Goal: Task Accomplishment & Management: Manage account settings

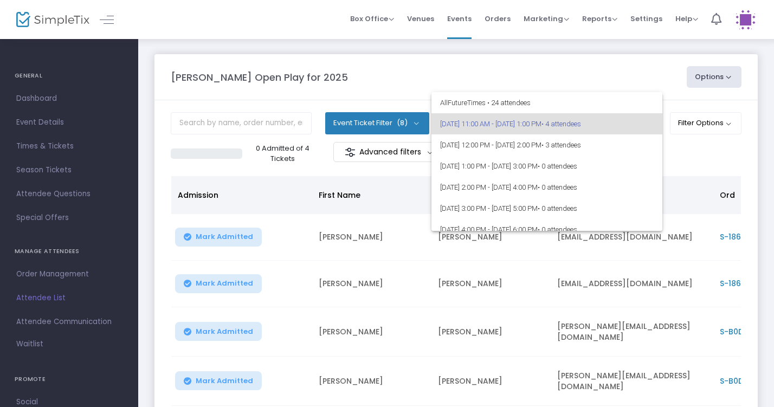
click at [246, 230] on div at bounding box center [387, 203] width 774 height 407
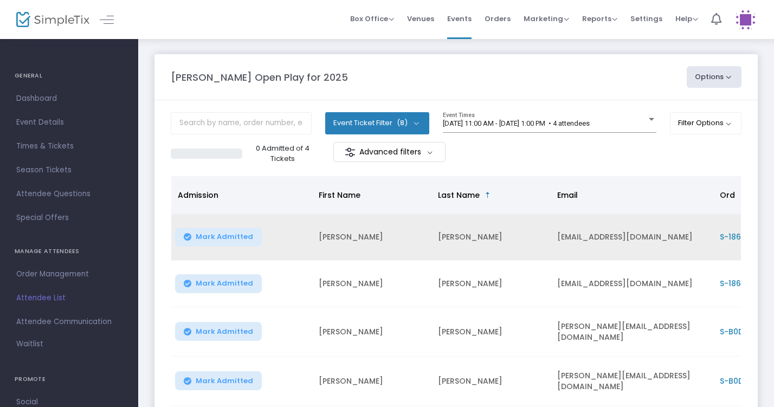
click at [244, 233] on span "Mark Admitted" at bounding box center [224, 237] width 57 height 9
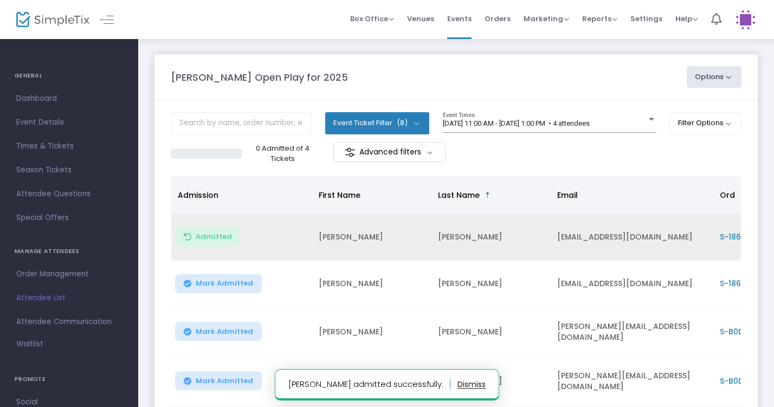
click at [236, 387] on button "Mark Admitted" at bounding box center [218, 380] width 87 height 19
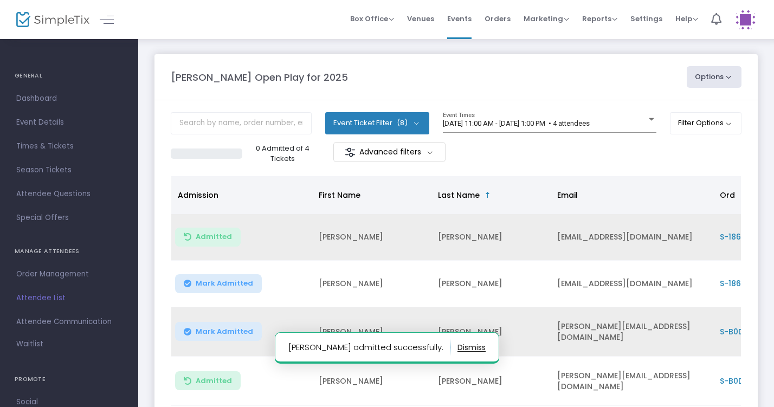
click at [225, 321] on td "Mark Admitted" at bounding box center [241, 331] width 141 height 49
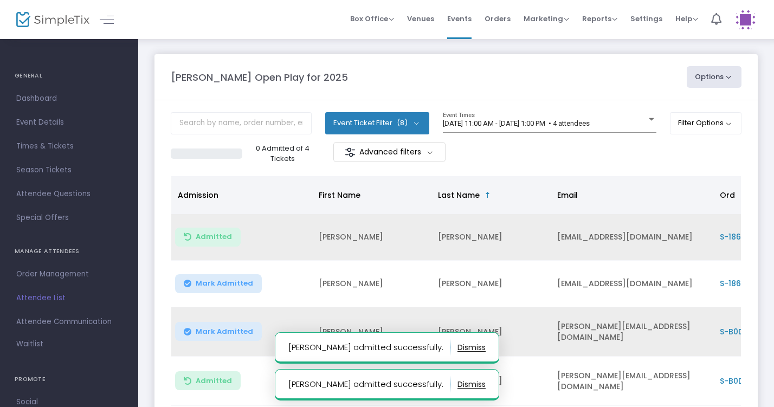
click at [226, 330] on span "Mark Admitted" at bounding box center [224, 331] width 57 height 9
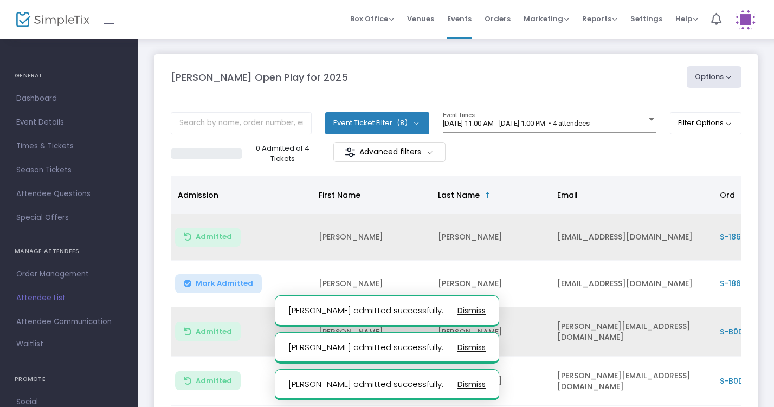
click at [223, 285] on span "Mark Admitted" at bounding box center [224, 283] width 57 height 9
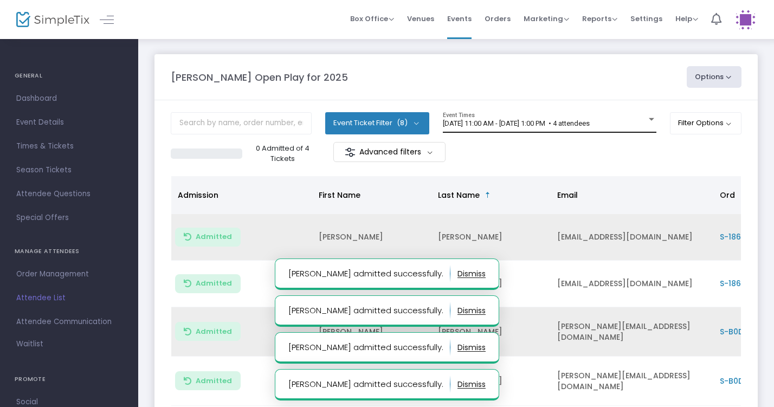
click at [537, 117] on div "8/17/2025 @ 11:00 AM - 8/17/2025 @ 1:00 PM • 4 attendees Event Times" at bounding box center [550, 122] width 214 height 21
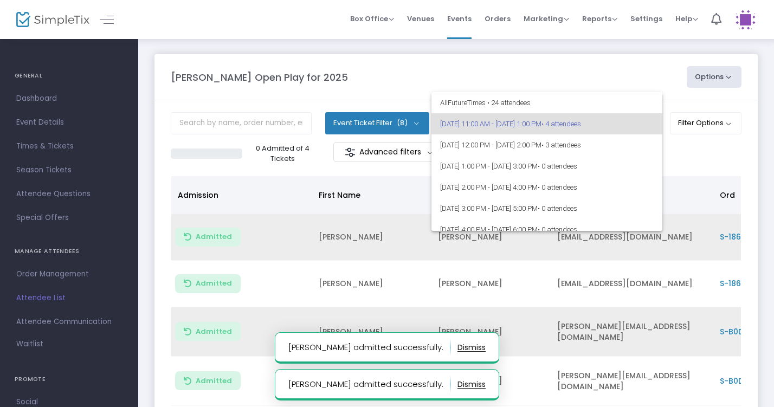
click at [642, 62] on div at bounding box center [387, 203] width 774 height 407
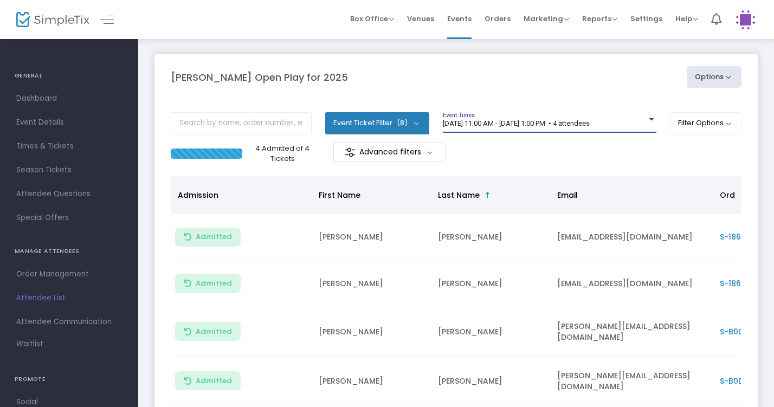
click at [576, 124] on span "[DATE] 11:00 AM - [DATE] 1:00 PM • 4 attendees" at bounding box center [516, 123] width 147 height 8
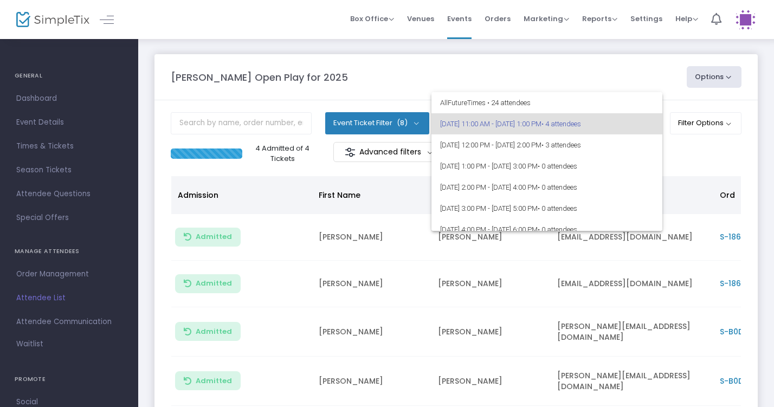
click at [630, 69] on div at bounding box center [387, 203] width 774 height 407
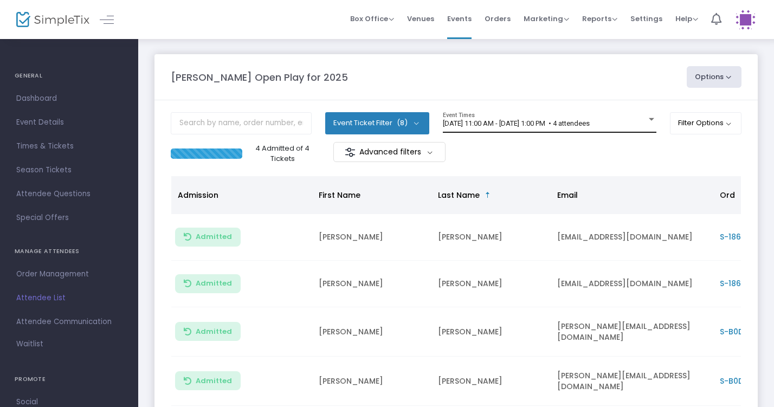
click at [516, 121] on span "8/17/2025 @ 11:00 AM - 8/17/2025 @ 1:00 PM • 4 attendees" at bounding box center [516, 123] width 147 height 8
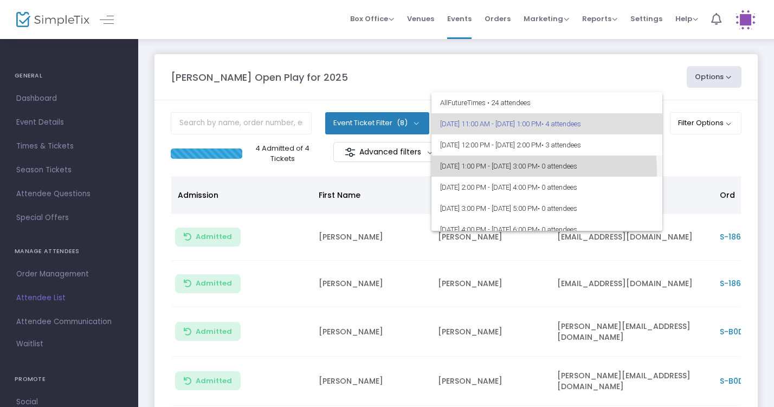
click at [518, 171] on span "8/17/2025 @ 1:00 PM - 8/17/2025 @ 3:00 PM • 0 attendees" at bounding box center [547, 166] width 214 height 21
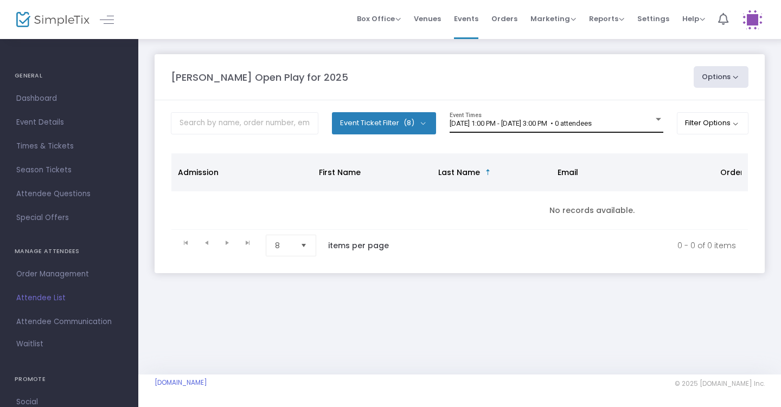
click at [519, 131] on div "8/17/2025 @ 1:00 PM - 8/17/2025 @ 3:00 PM • 0 attendees Event Times" at bounding box center [556, 122] width 214 height 21
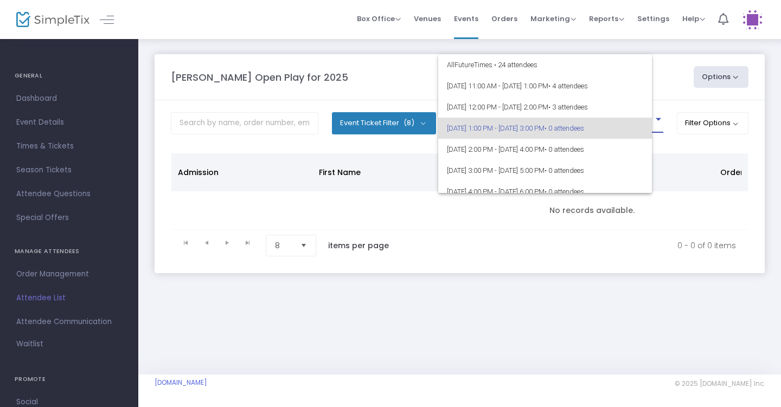
scroll to position [4, 0]
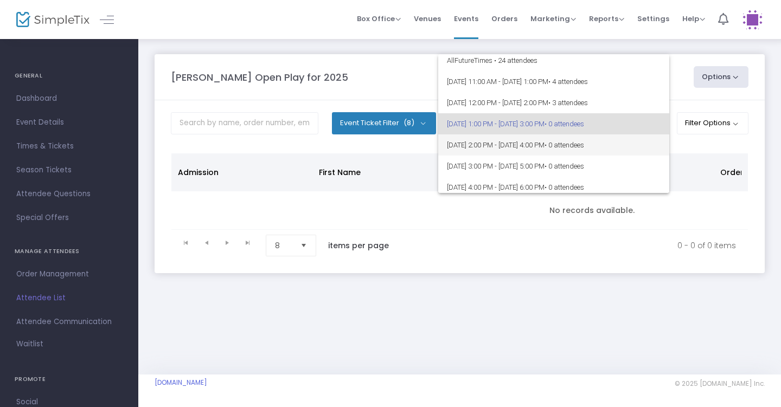
click at [507, 152] on span "8/17/2025 @ 2:00 PM - 8/17/2025 @ 4:00 PM • 0 attendees" at bounding box center [554, 144] width 214 height 21
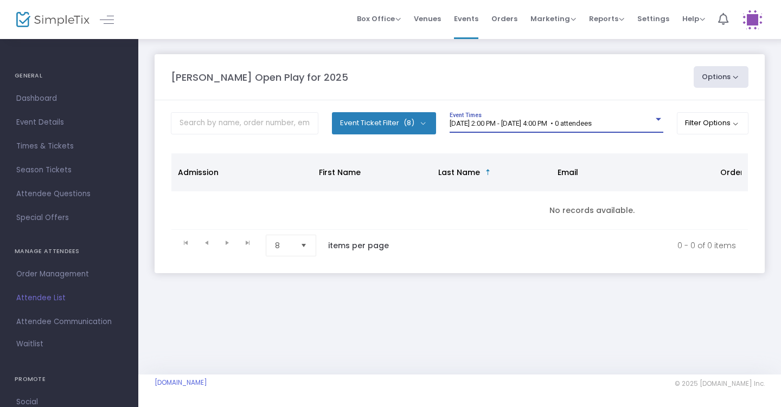
click at [542, 118] on div "8/17/2025 @ 2:00 PM - 8/17/2025 @ 4:00 PM • 0 attendees Event Times" at bounding box center [556, 122] width 214 height 21
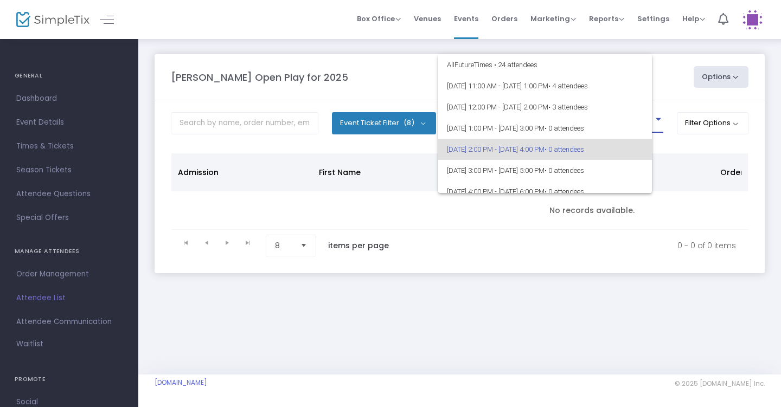
scroll to position [25, 0]
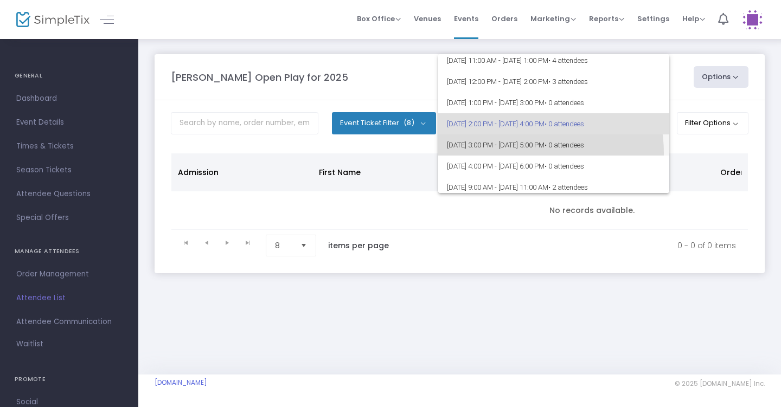
click at [518, 153] on span "8/17/2025 @ 3:00 PM - 8/17/2025 @ 5:00 PM • 0 attendees" at bounding box center [554, 144] width 214 height 21
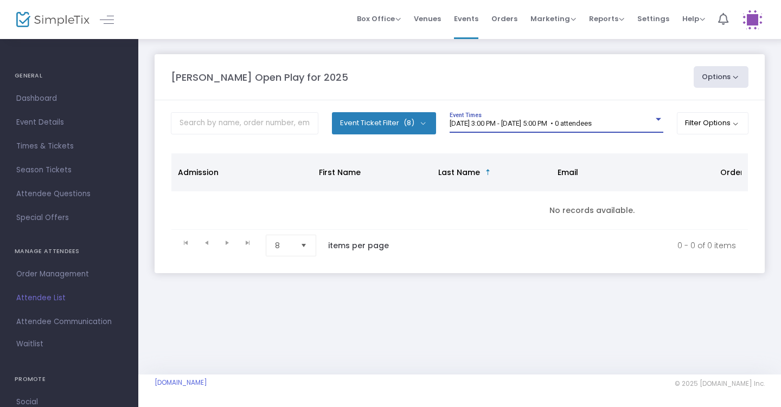
click at [542, 122] on span "8/17/2025 @ 3:00 PM - 8/17/2025 @ 5:00 PM • 0 attendees" at bounding box center [520, 123] width 142 height 8
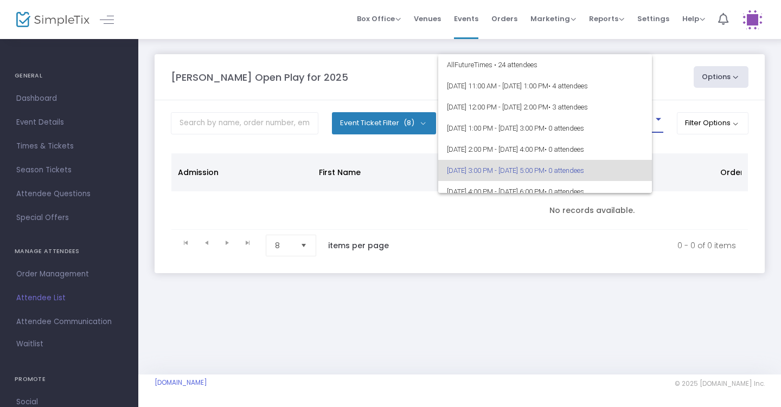
scroll to position [47, 0]
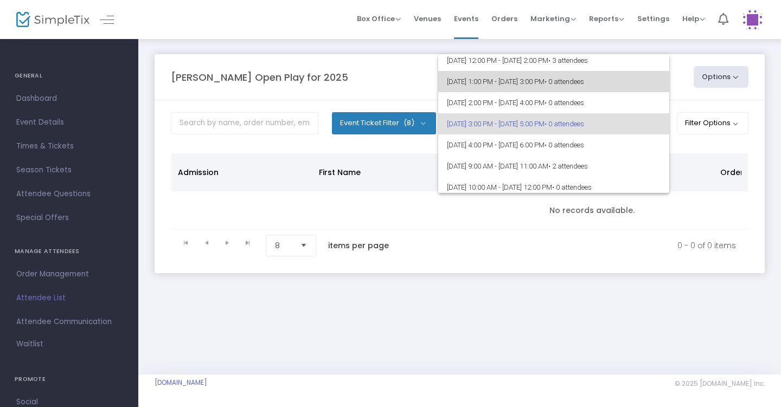
click at [590, 77] on span "8/17/2025 @ 1:00 PM - 8/17/2025 @ 3:00 PM • 0 attendees" at bounding box center [554, 81] width 214 height 21
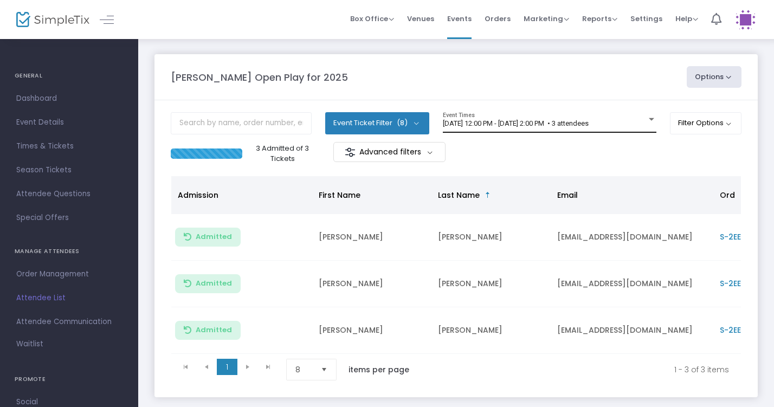
click at [537, 121] on span "8/17/2025 @ 12:00 PM - 8/17/2025 @ 2:00 PM • 3 attendees" at bounding box center [516, 123] width 146 height 8
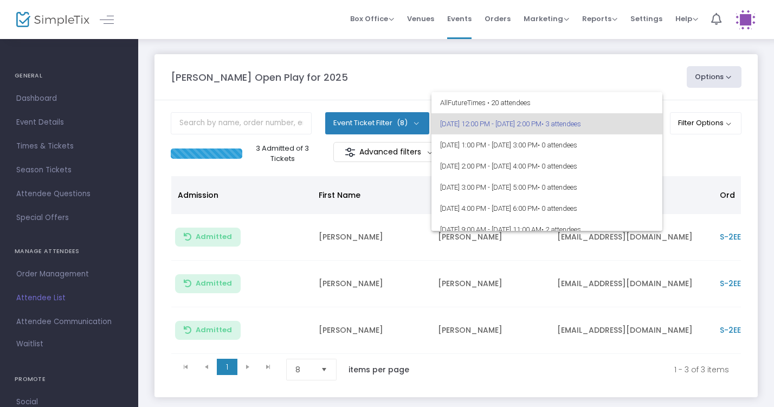
click at [474, 70] on div at bounding box center [387, 203] width 774 height 407
click at [363, 73] on div at bounding box center [387, 203] width 774 height 407
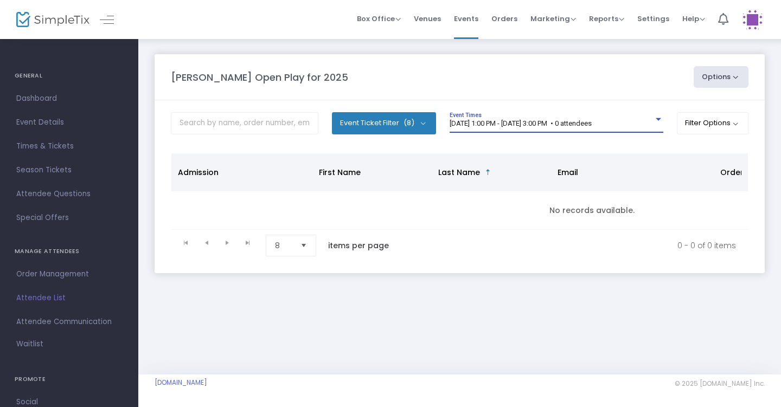
click at [655, 121] on div at bounding box center [657, 119] width 5 height 3
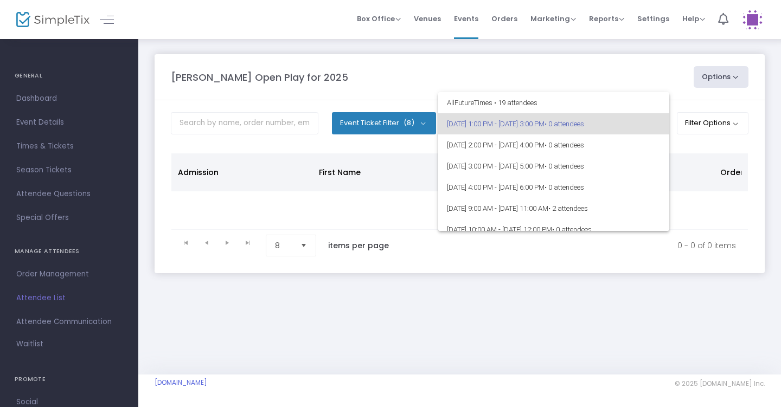
click at [404, 351] on div at bounding box center [390, 203] width 781 height 407
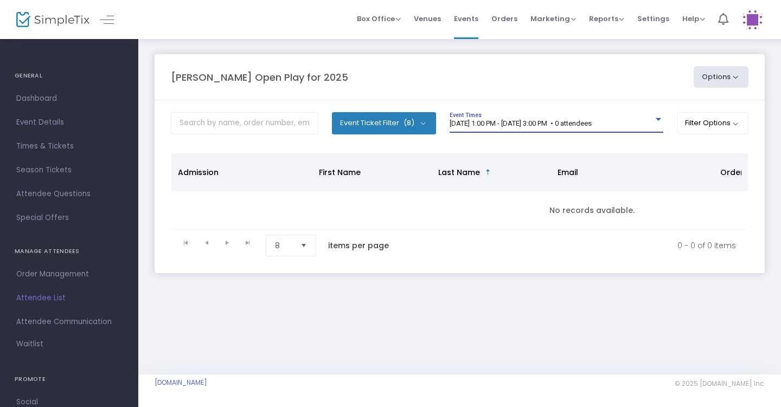
click at [649, 120] on div "[DATE] 1:00 PM - [DATE] 3:00 PM • 0 attendees" at bounding box center [551, 124] width 204 height 8
